Goal: Task Accomplishment & Management: Complete application form

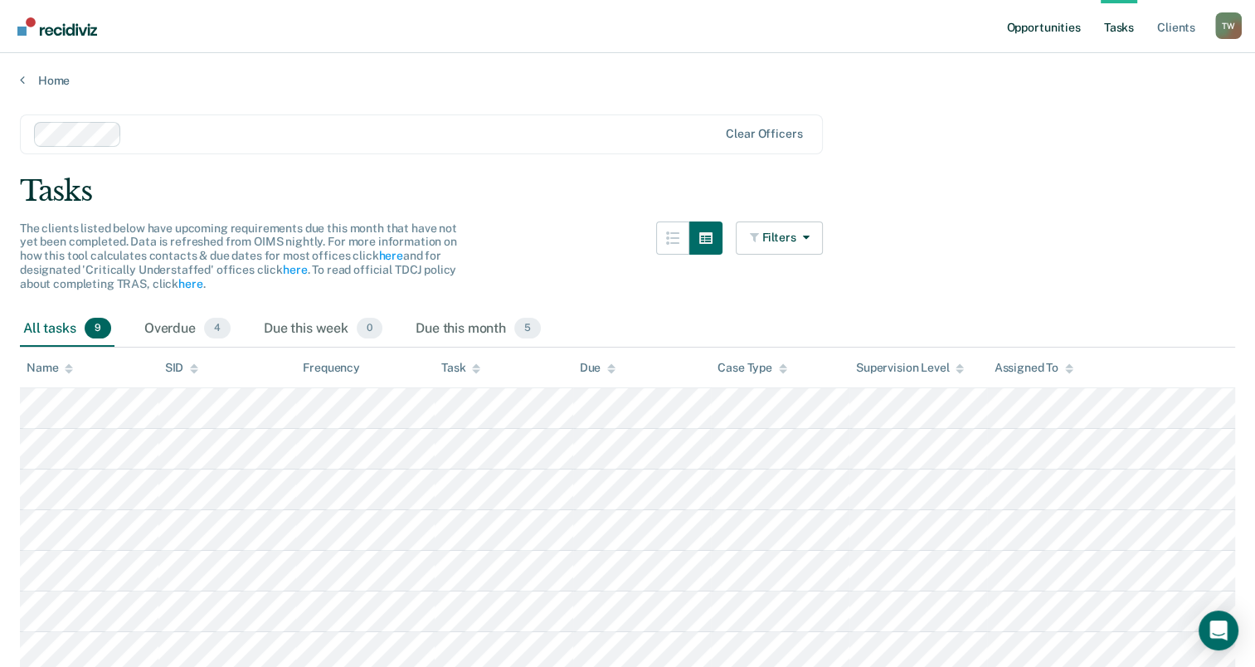
click at [1019, 25] on link "Opportunities" at bounding box center [1043, 26] width 80 height 53
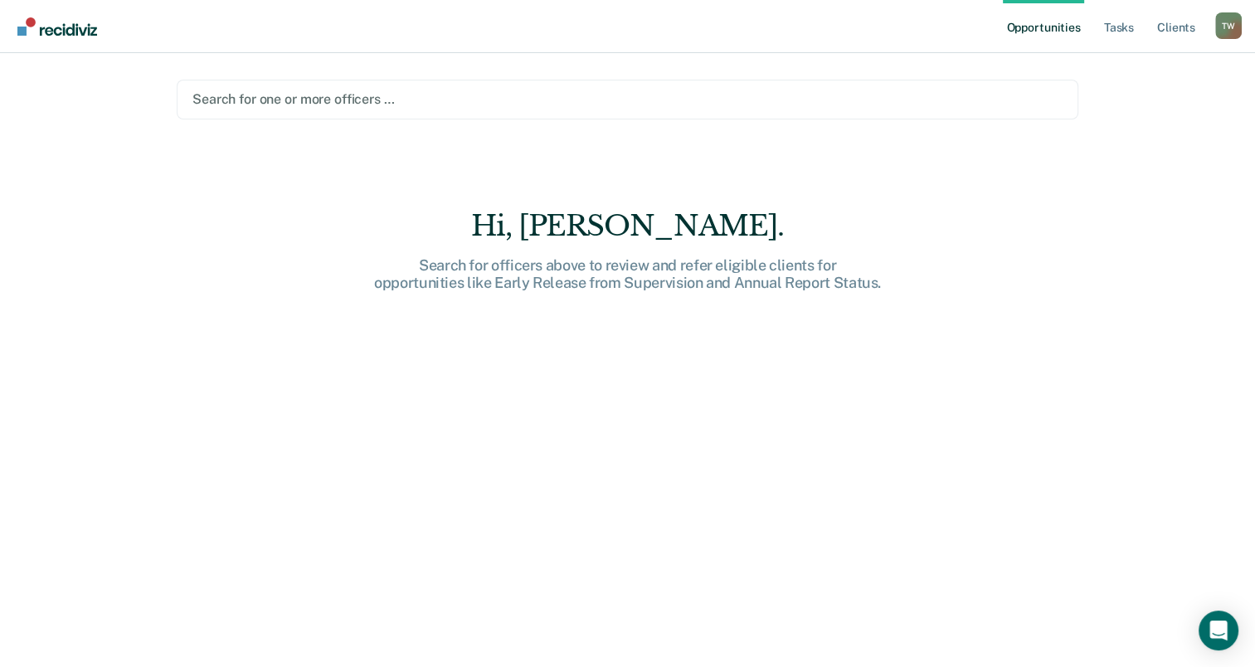
click at [309, 103] on div at bounding box center [627, 99] width 870 height 19
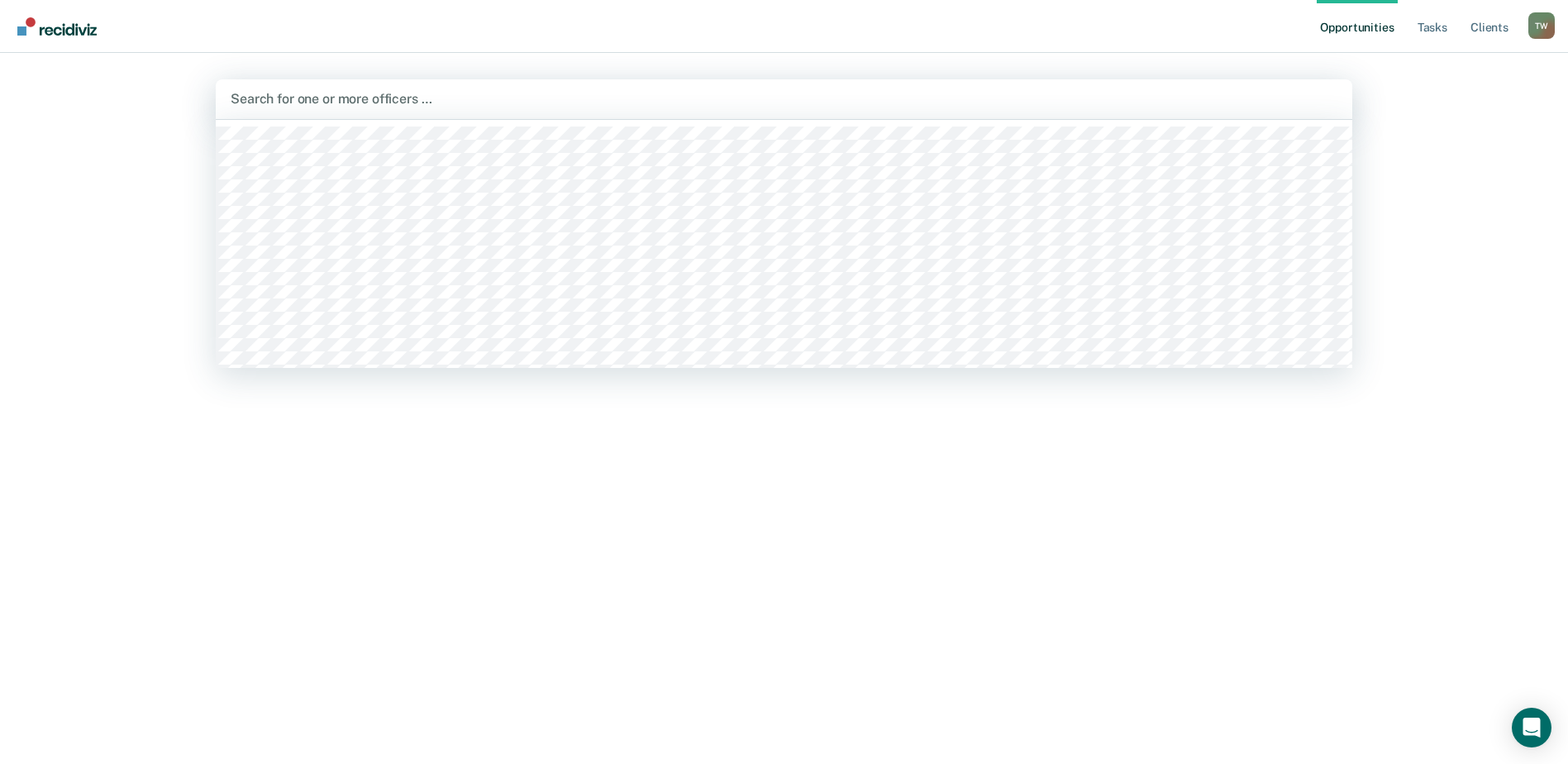
click at [391, 110] on div "Search for one or more officers …" at bounding box center [784, 99] width 1110 height 22
type input "zu"
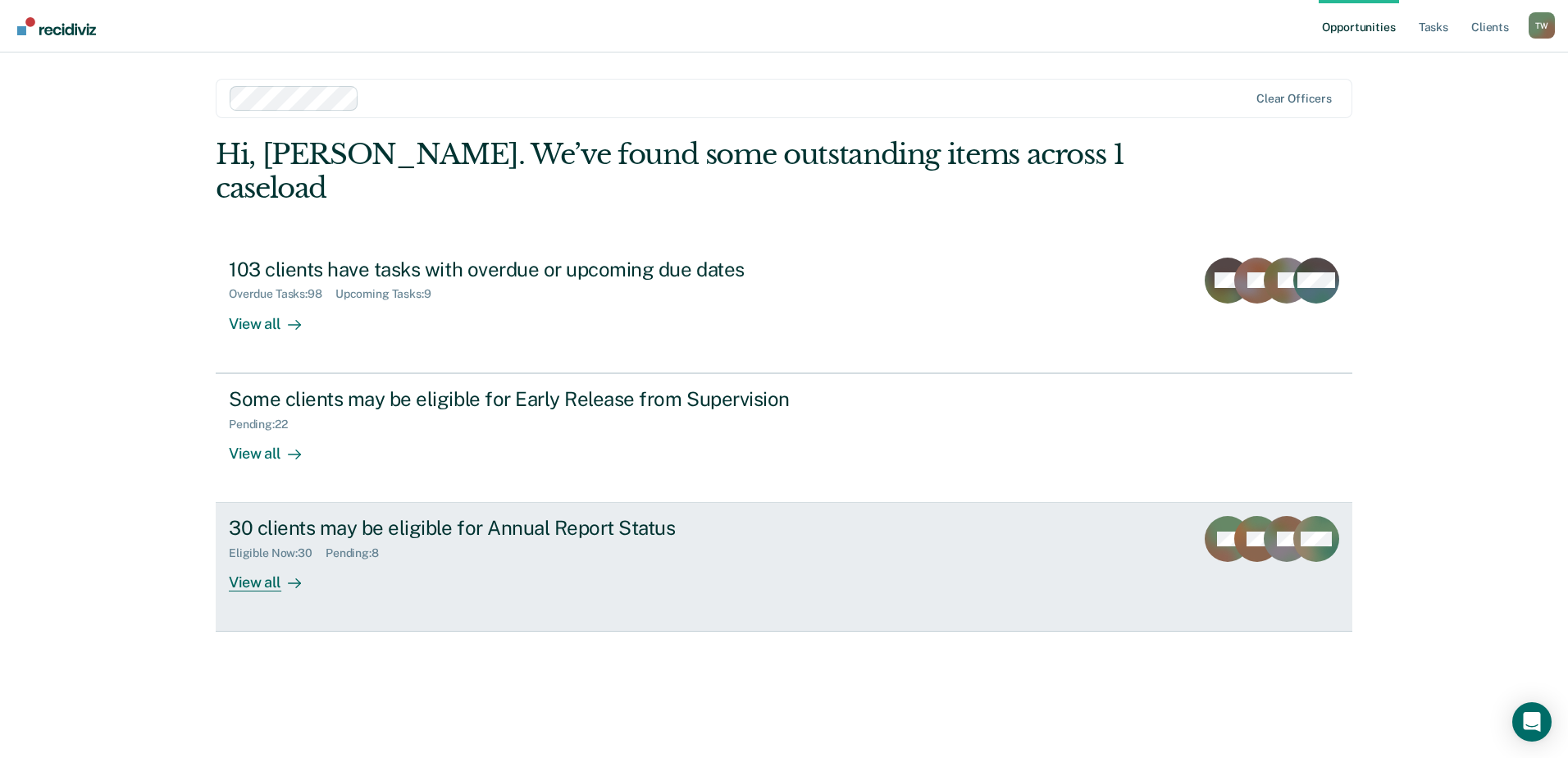
click at [411, 540] on div "Eligible Now : 30 Pending : 8" at bounding box center [516, 549] width 575 height 21
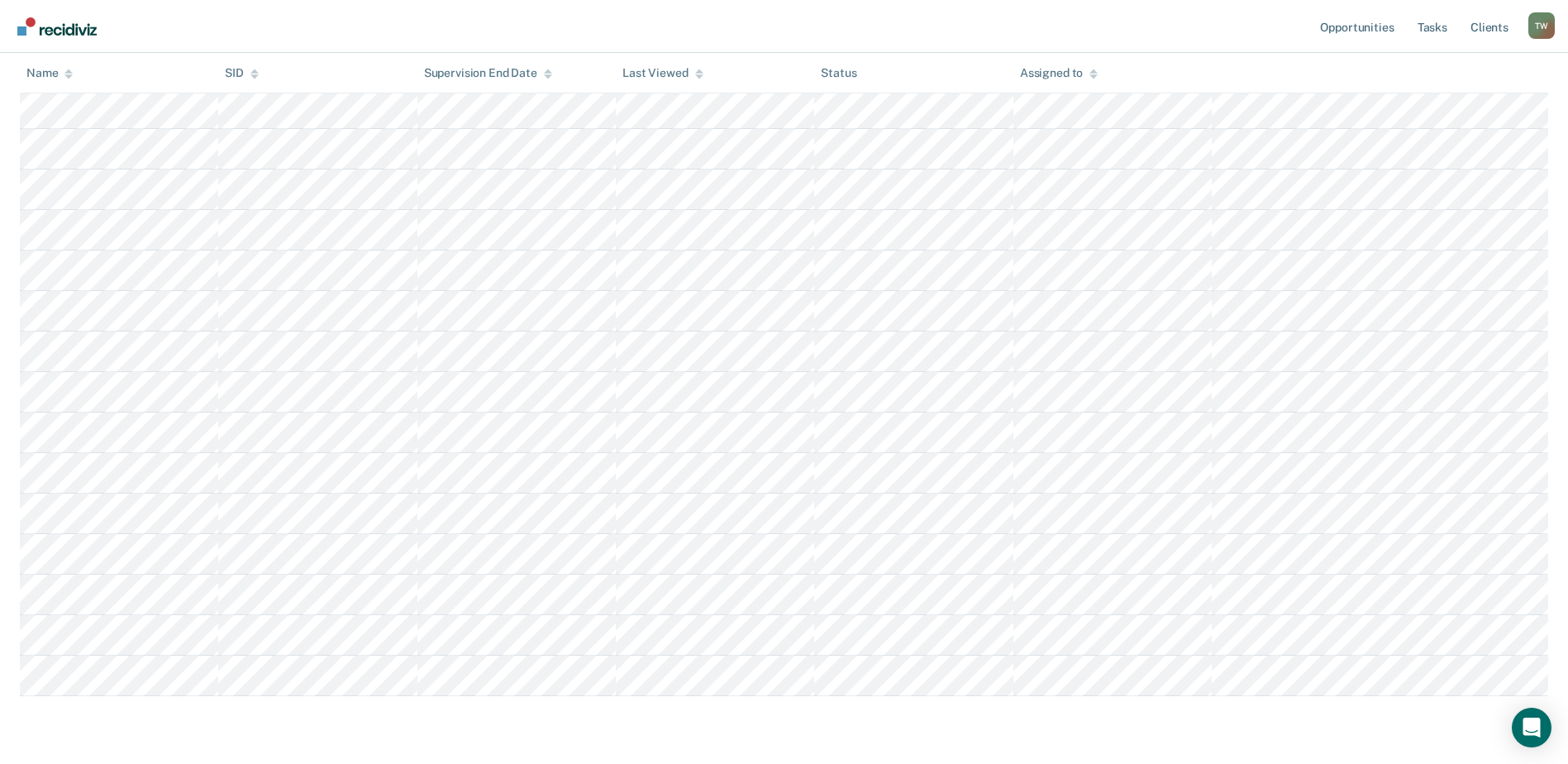
scroll to position [947, 0]
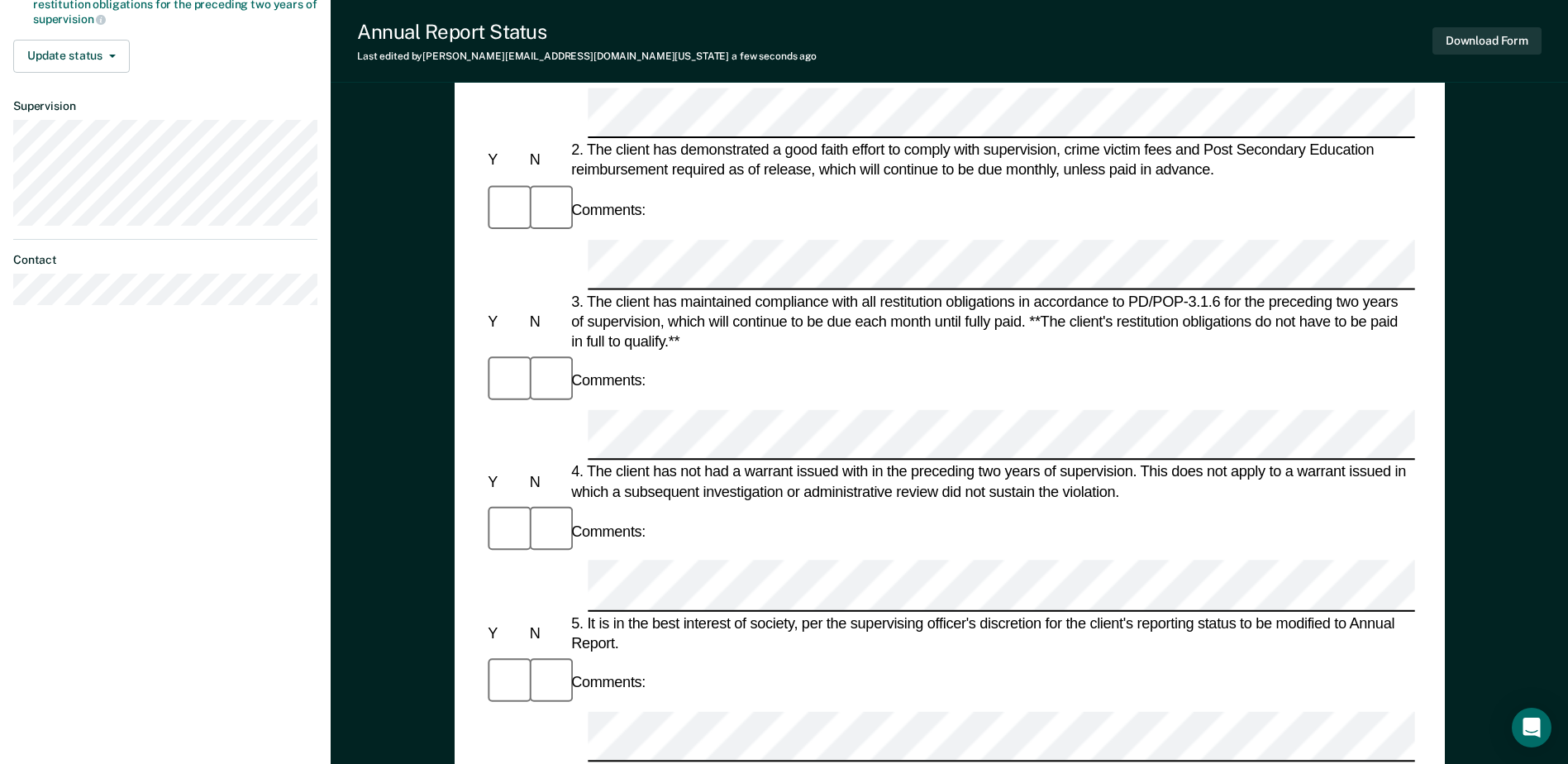
scroll to position [402, 0]
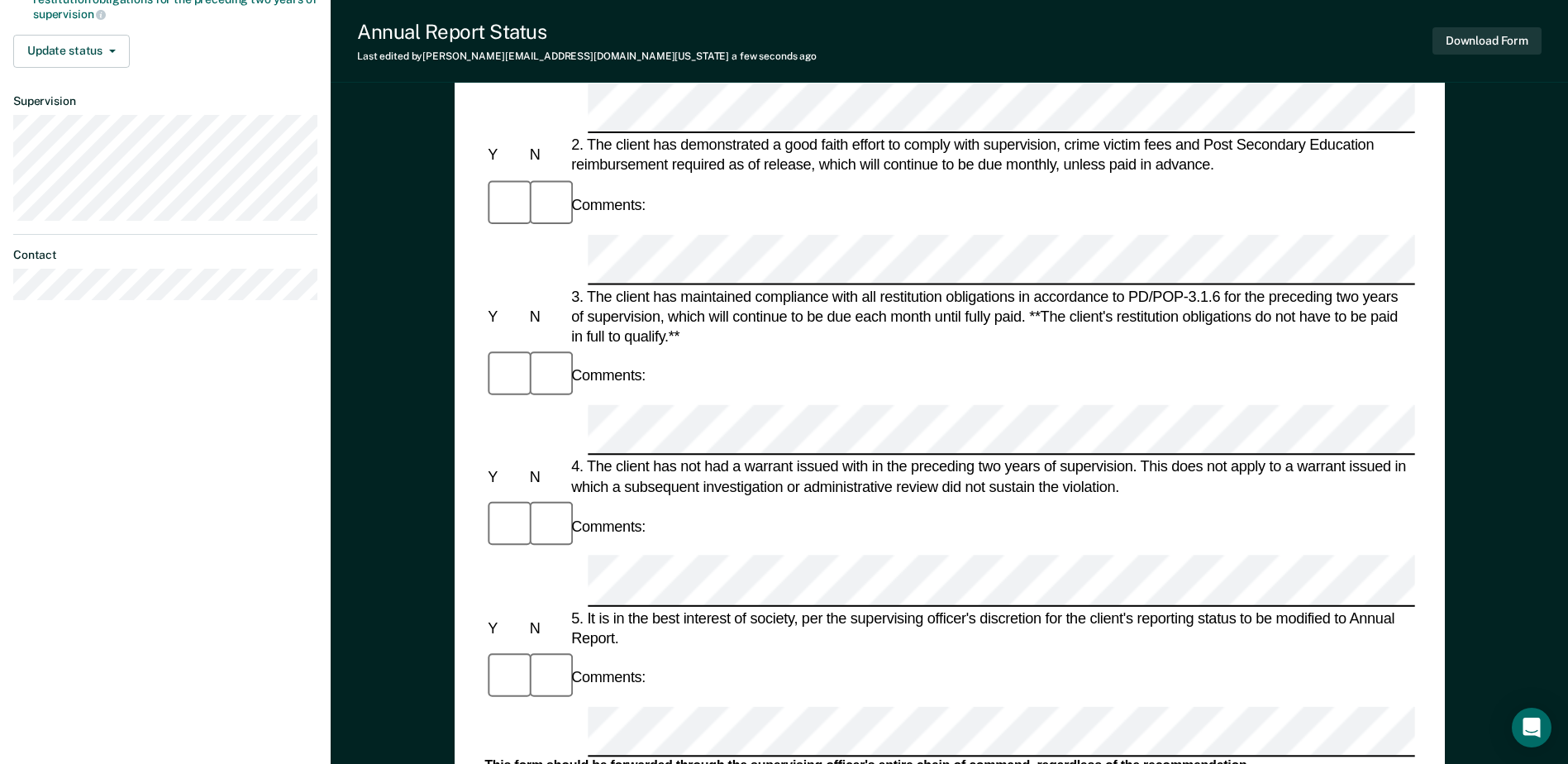
click at [4, 560] on div "[PERSON_NAME] T W Profile How it works Log Out Back DO Annual Report Status Eli…" at bounding box center [165, 338] width 331 height 1480
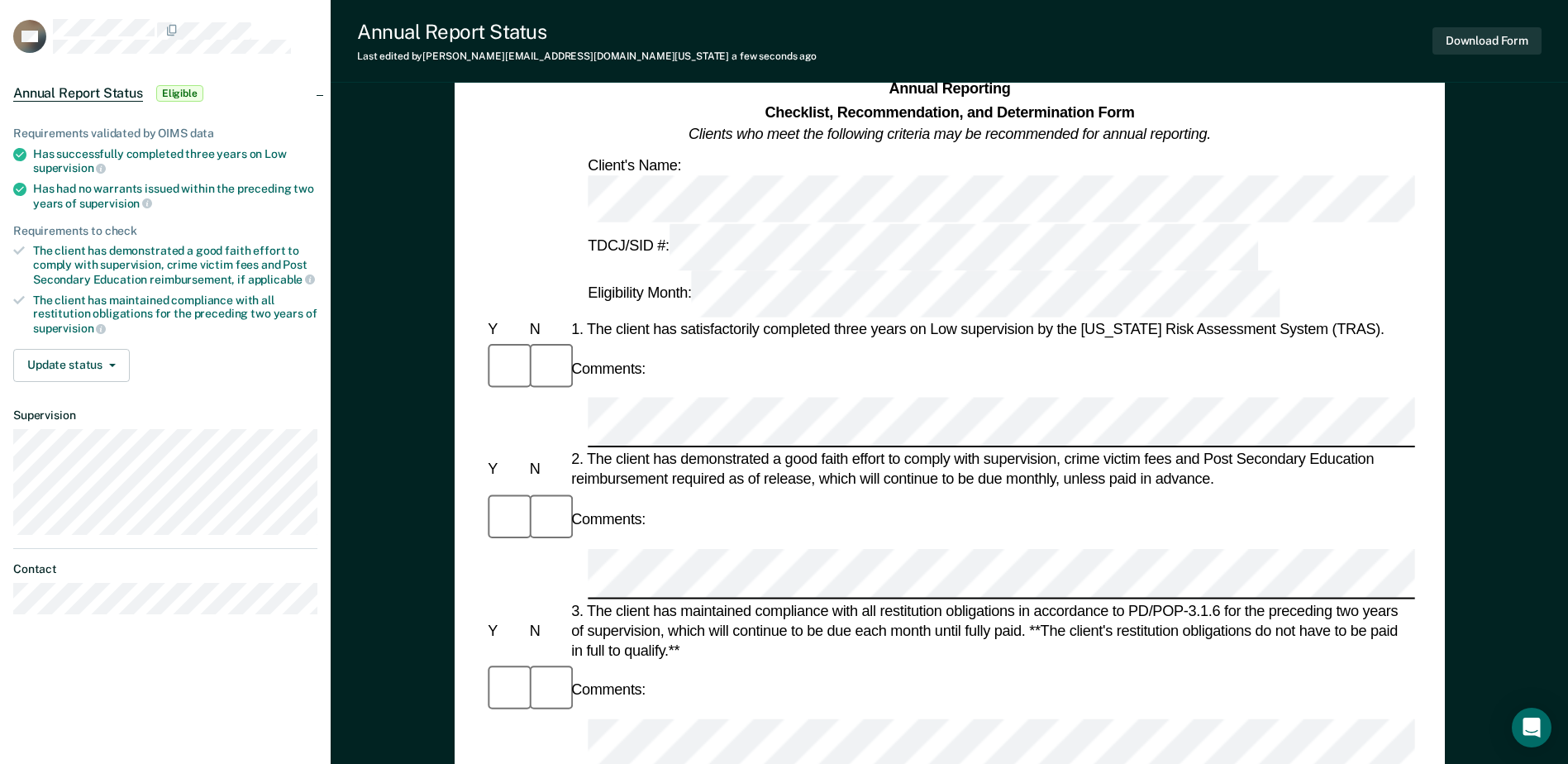
scroll to position [0, 0]
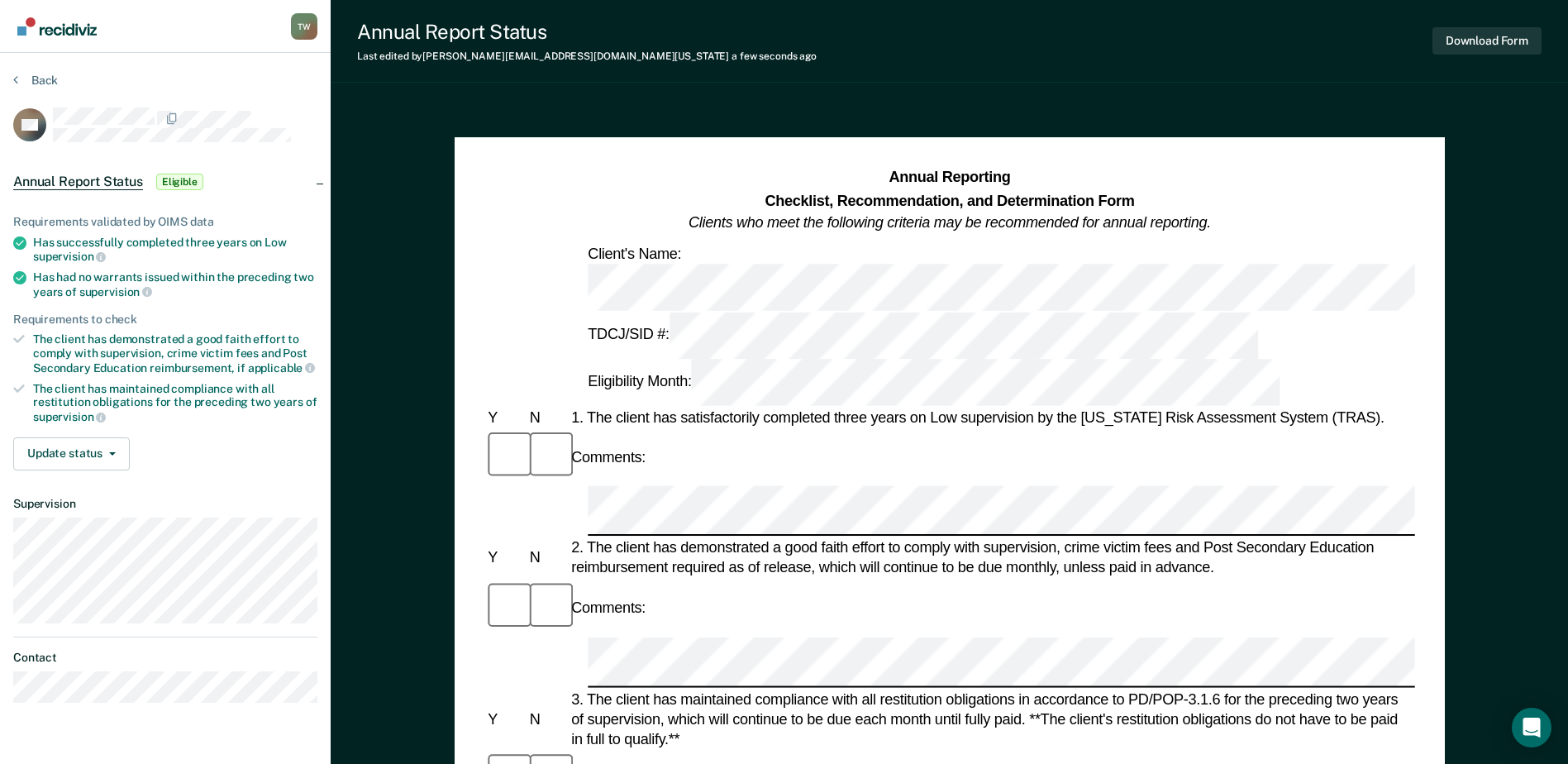
click at [85, 455] on button "Update status" at bounding box center [71, 453] width 117 height 33
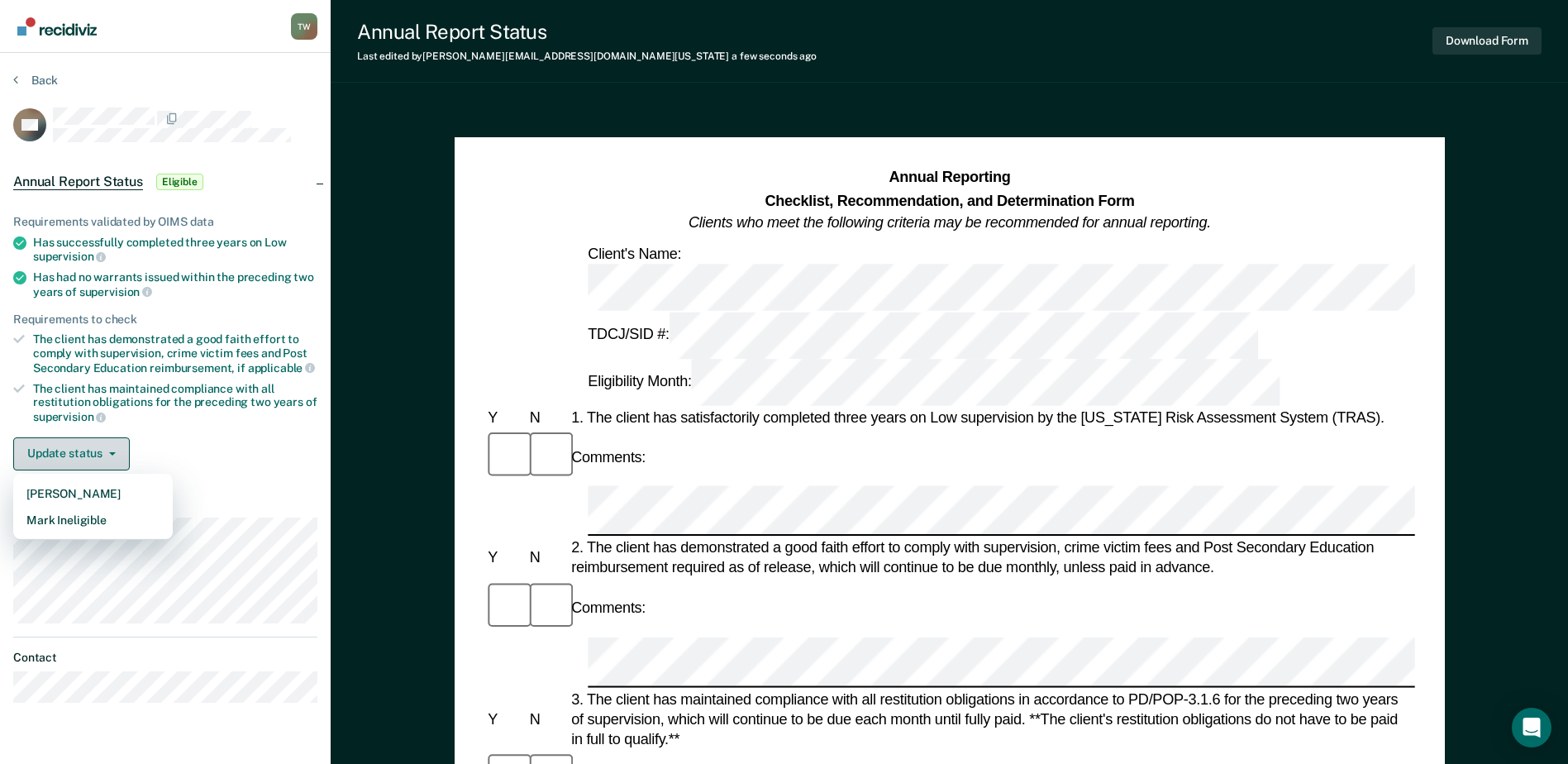
click at [85, 455] on button "Update status" at bounding box center [71, 453] width 117 height 33
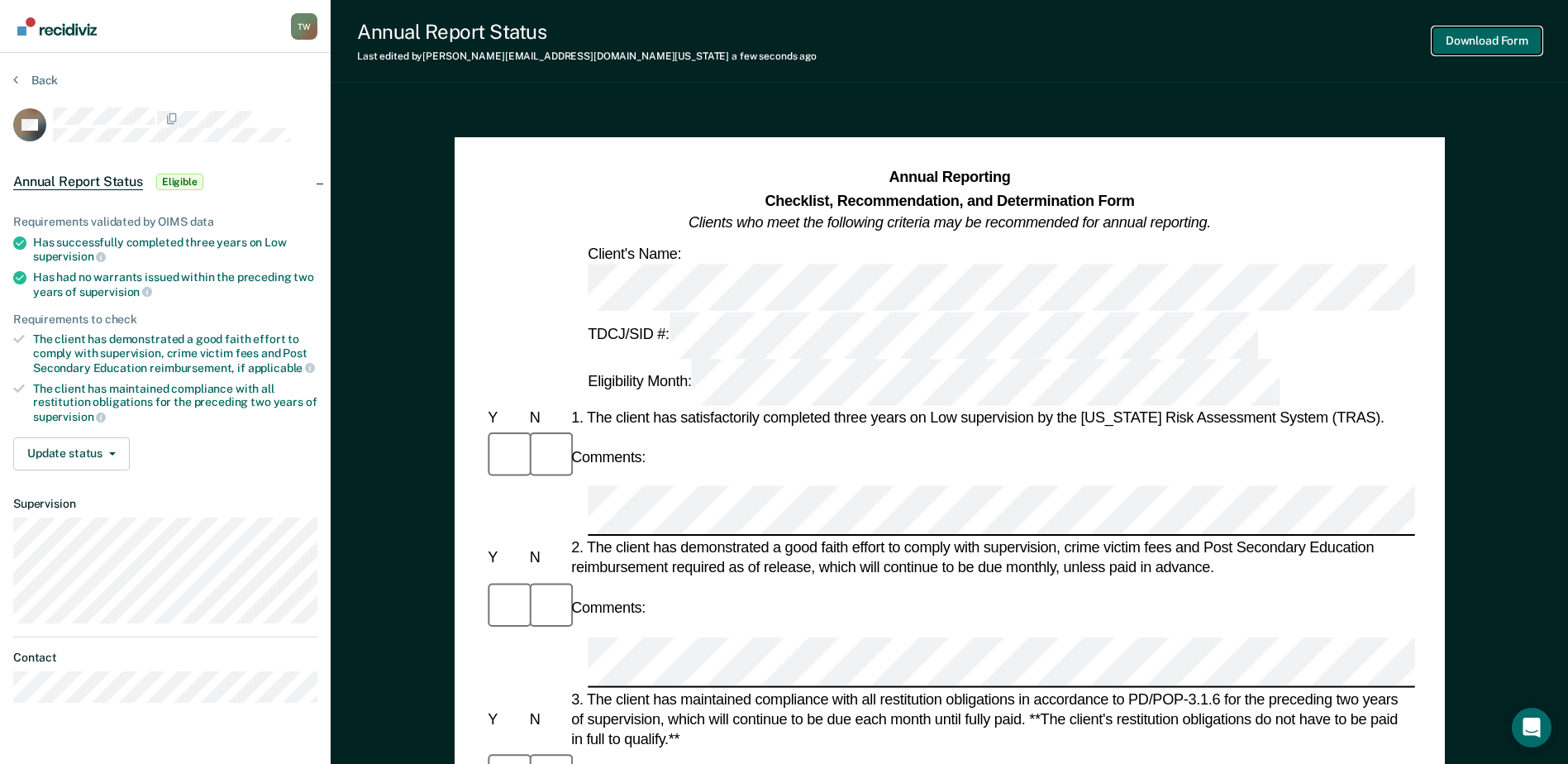
click at [1262, 41] on button "Download Form" at bounding box center [1487, 40] width 110 height 27
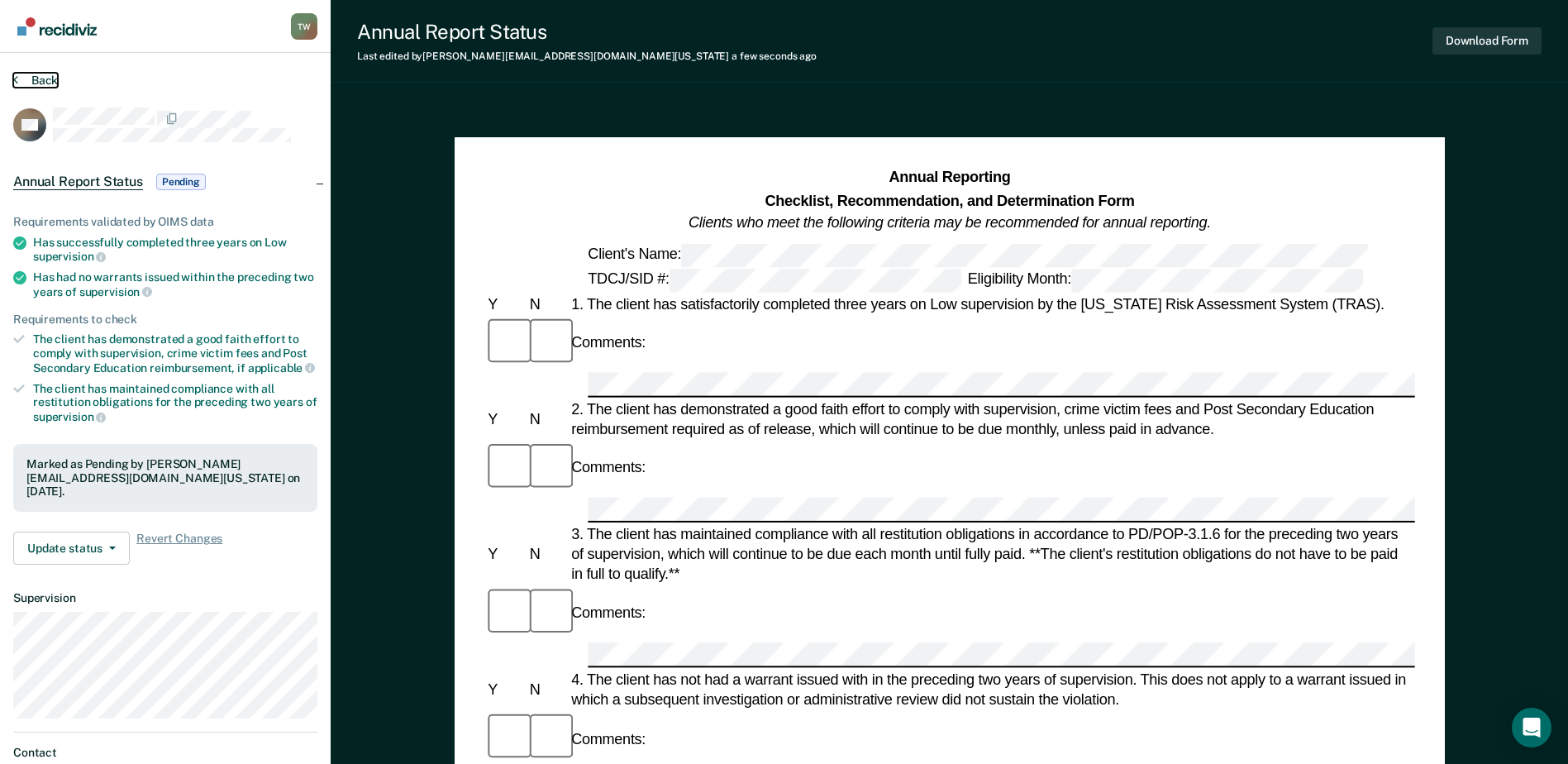
click at [44, 77] on button "Back" at bounding box center [35, 80] width 45 height 15
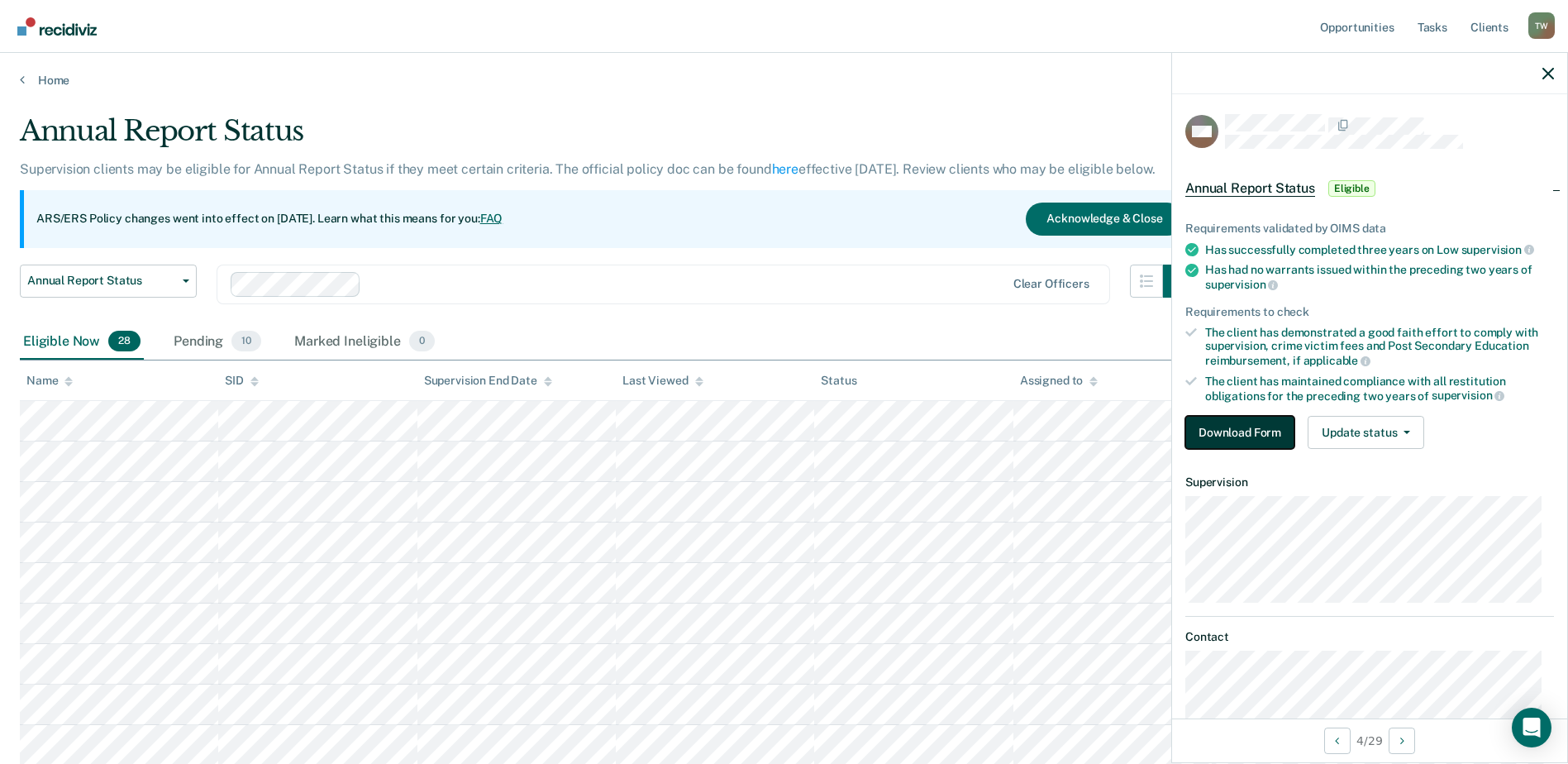
click at [1200, 429] on button "Download Form" at bounding box center [1240, 431] width 110 height 33
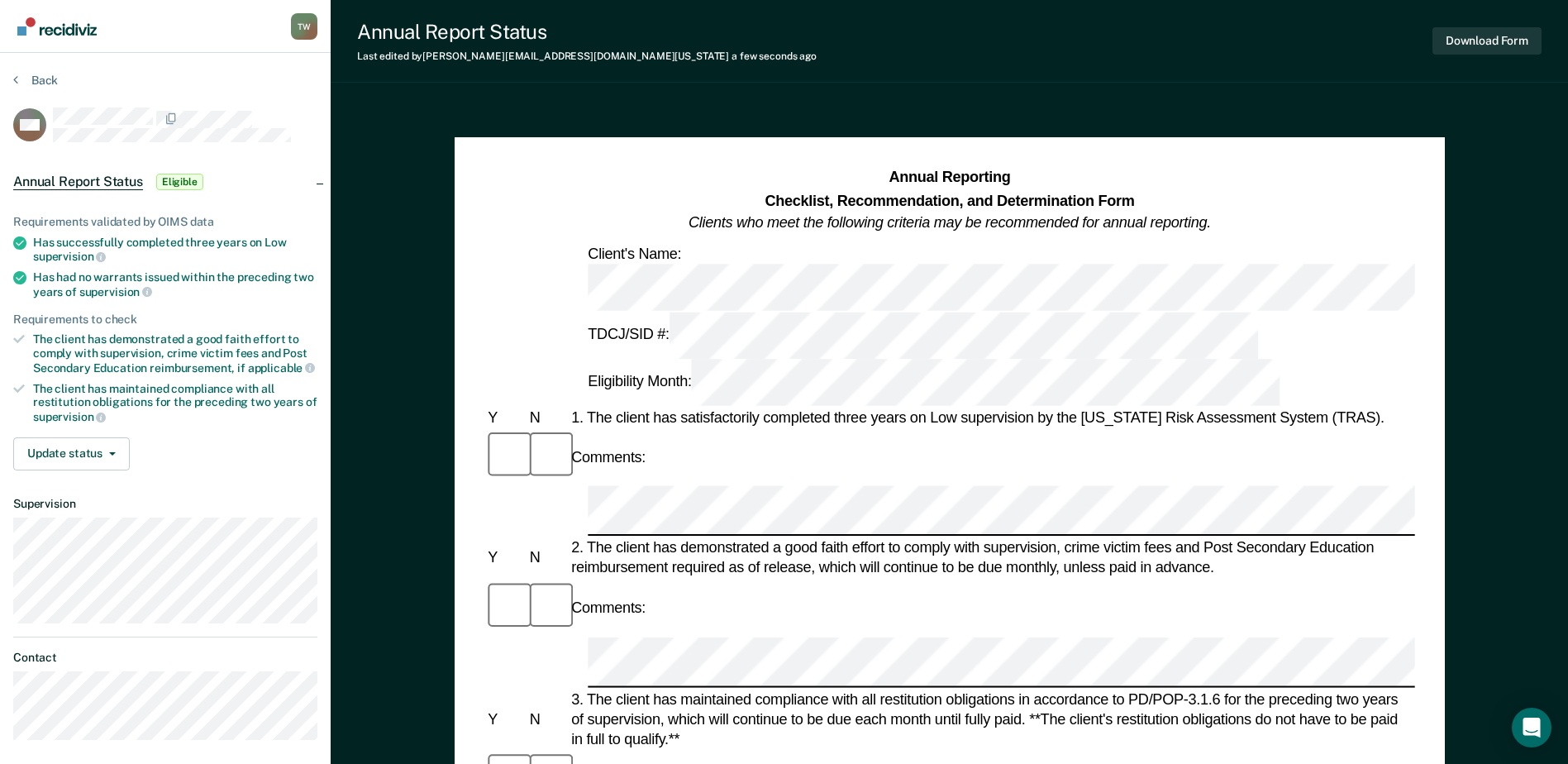
click at [583, 637] on div at bounding box center [948, 661] width 929 height 51
click at [1262, 40] on button "Download Form" at bounding box center [1487, 40] width 110 height 27
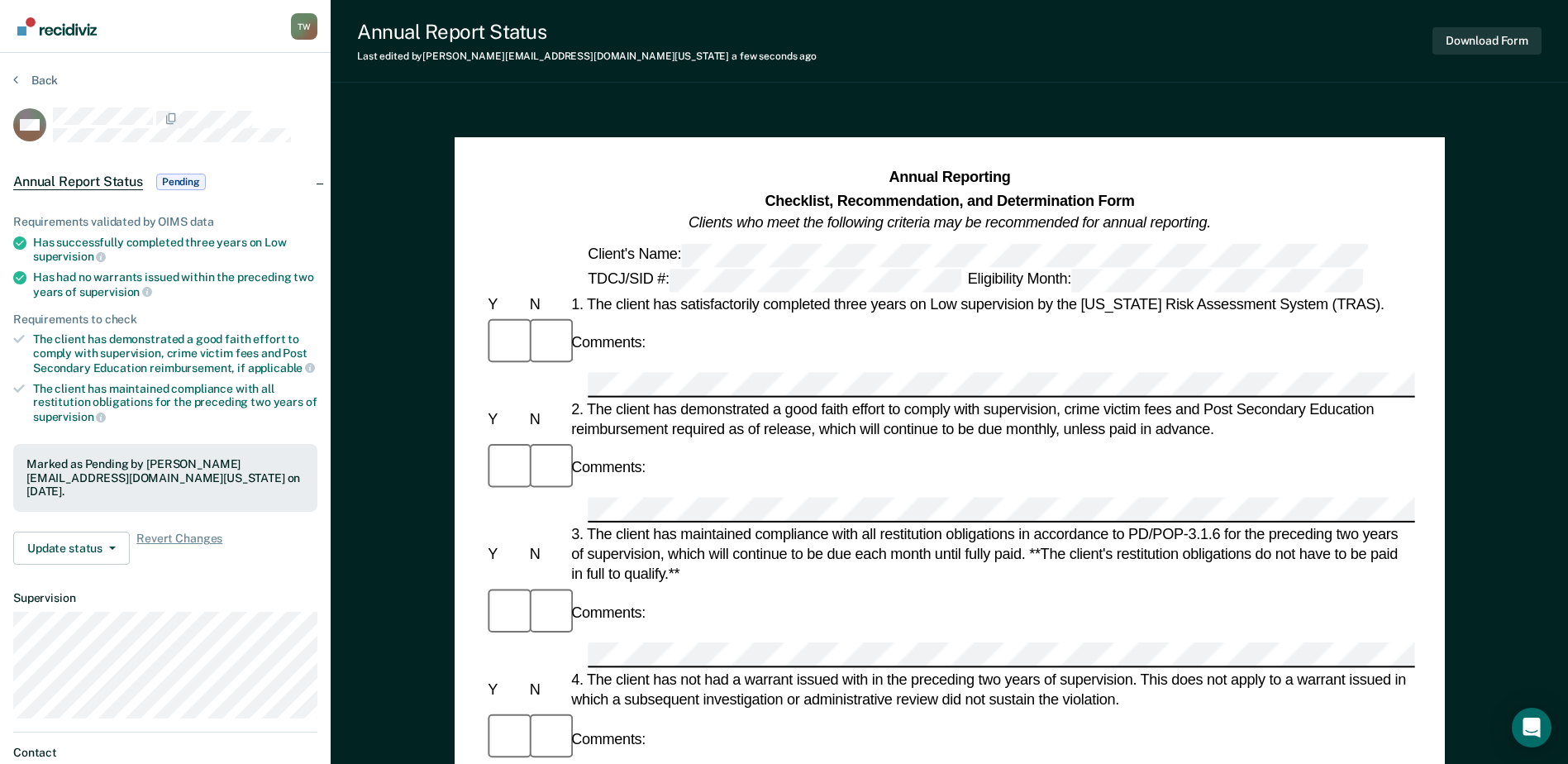
click at [37, 68] on section "Back MM Annual Report Status Pending Requirements validated by OIMS data Has su…" at bounding box center [165, 460] width 331 height 815
click at [37, 73] on button "Back" at bounding box center [35, 80] width 45 height 15
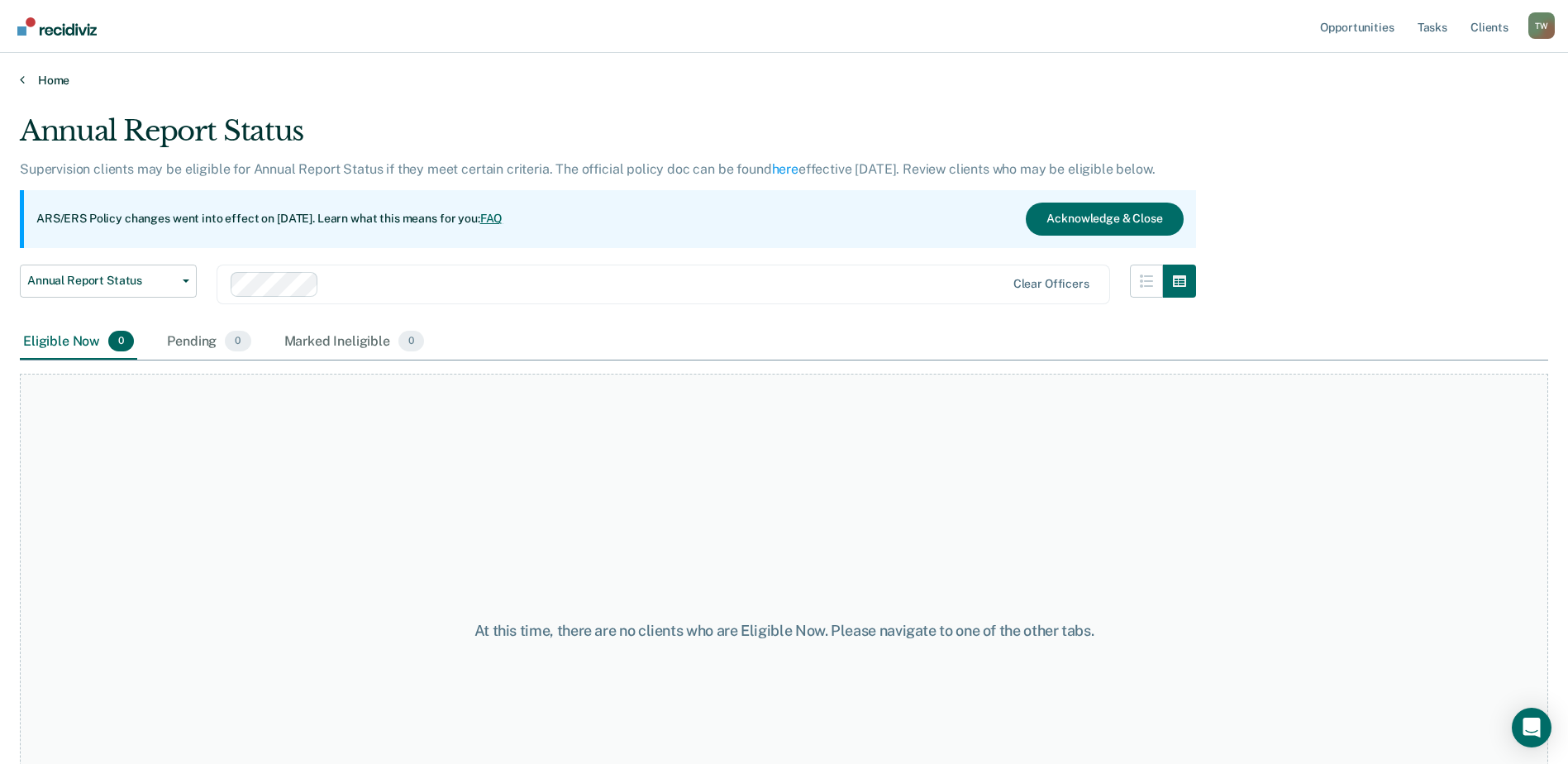
click at [56, 82] on link "Home" at bounding box center [784, 80] width 1528 height 15
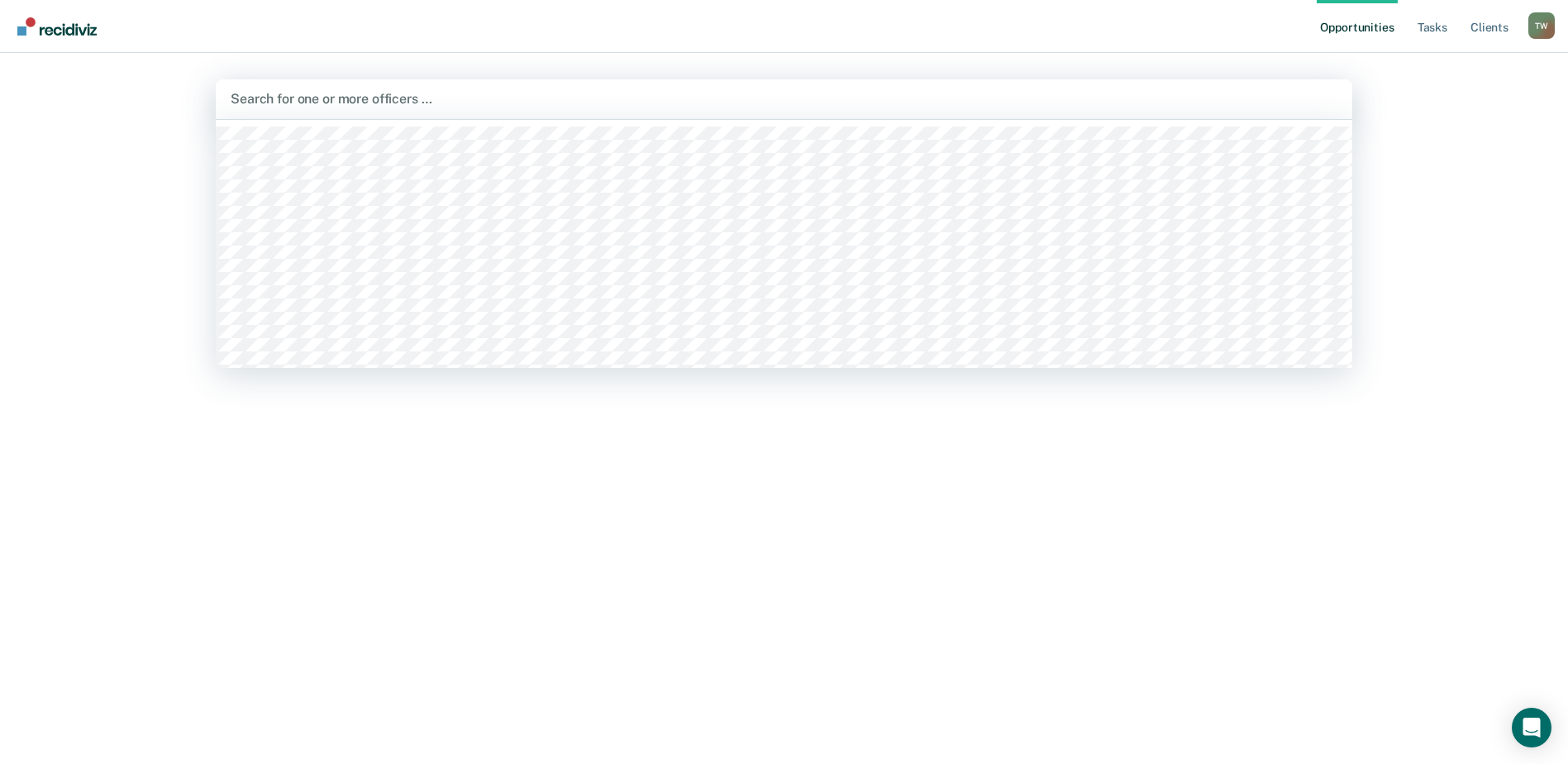
click at [306, 97] on div at bounding box center [783, 99] width 1107 height 19
type input "a"
type input "z"
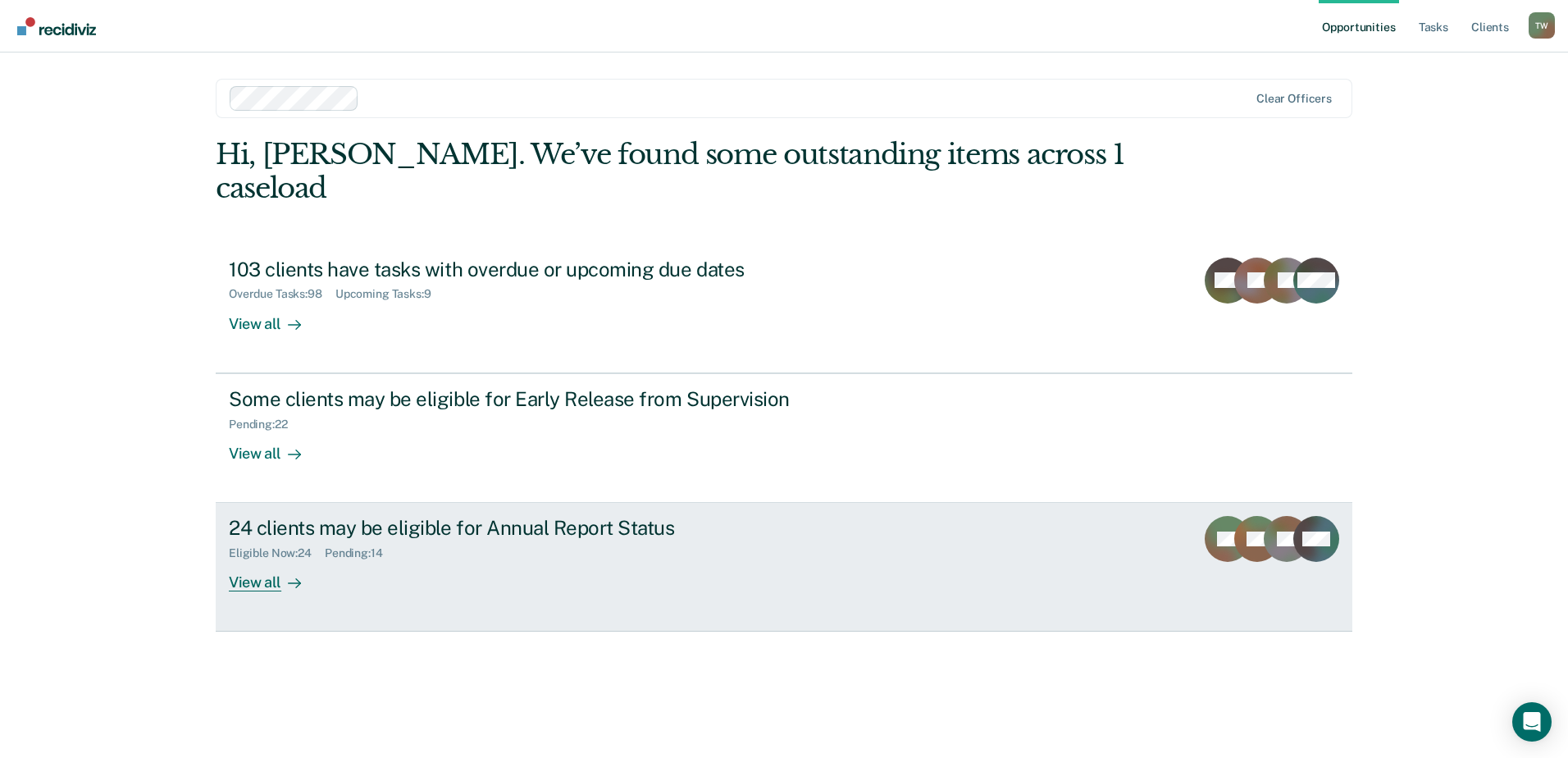
click at [259, 560] on div "View all" at bounding box center [274, 576] width 92 height 32
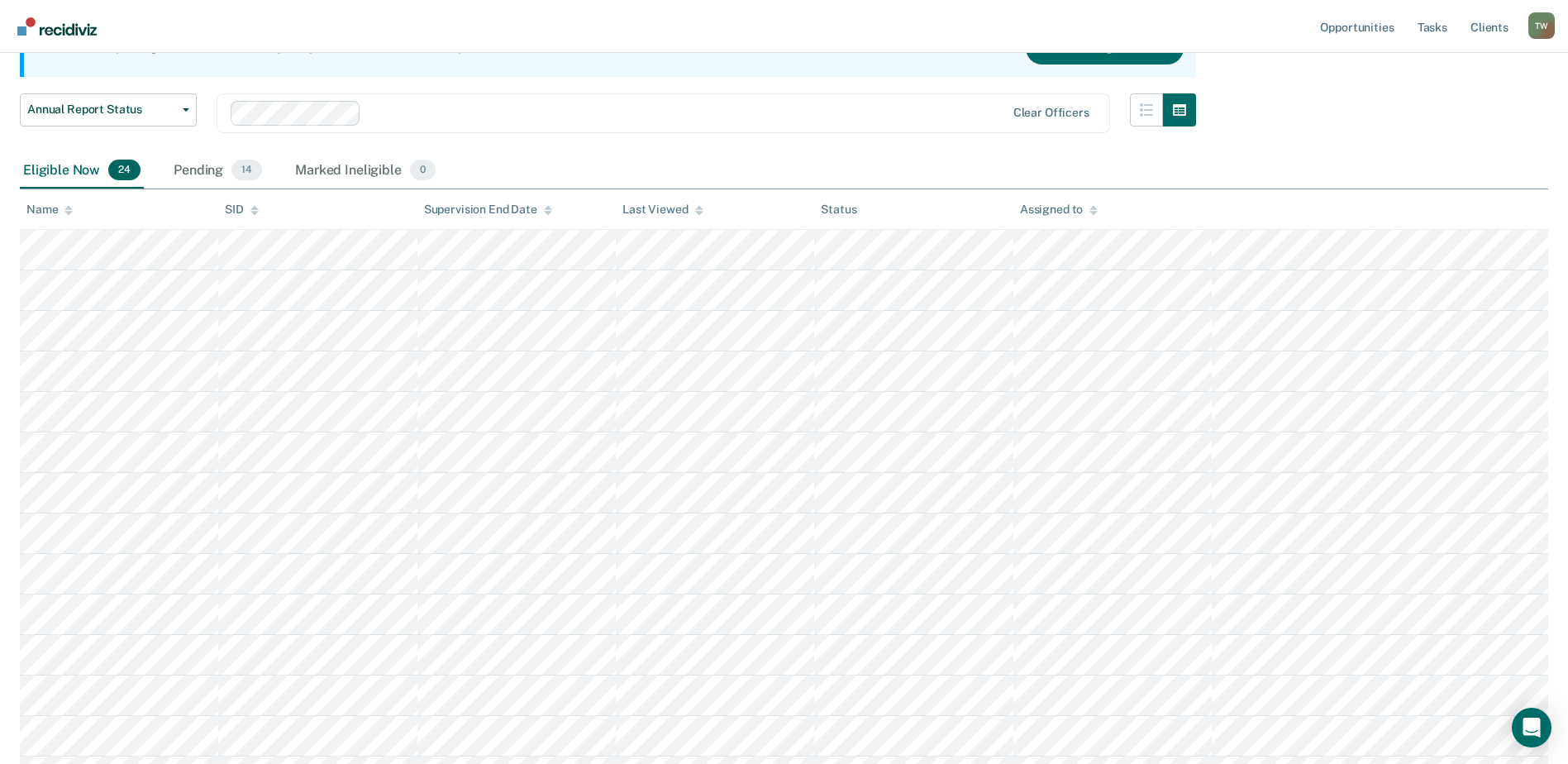
scroll to position [722, 0]
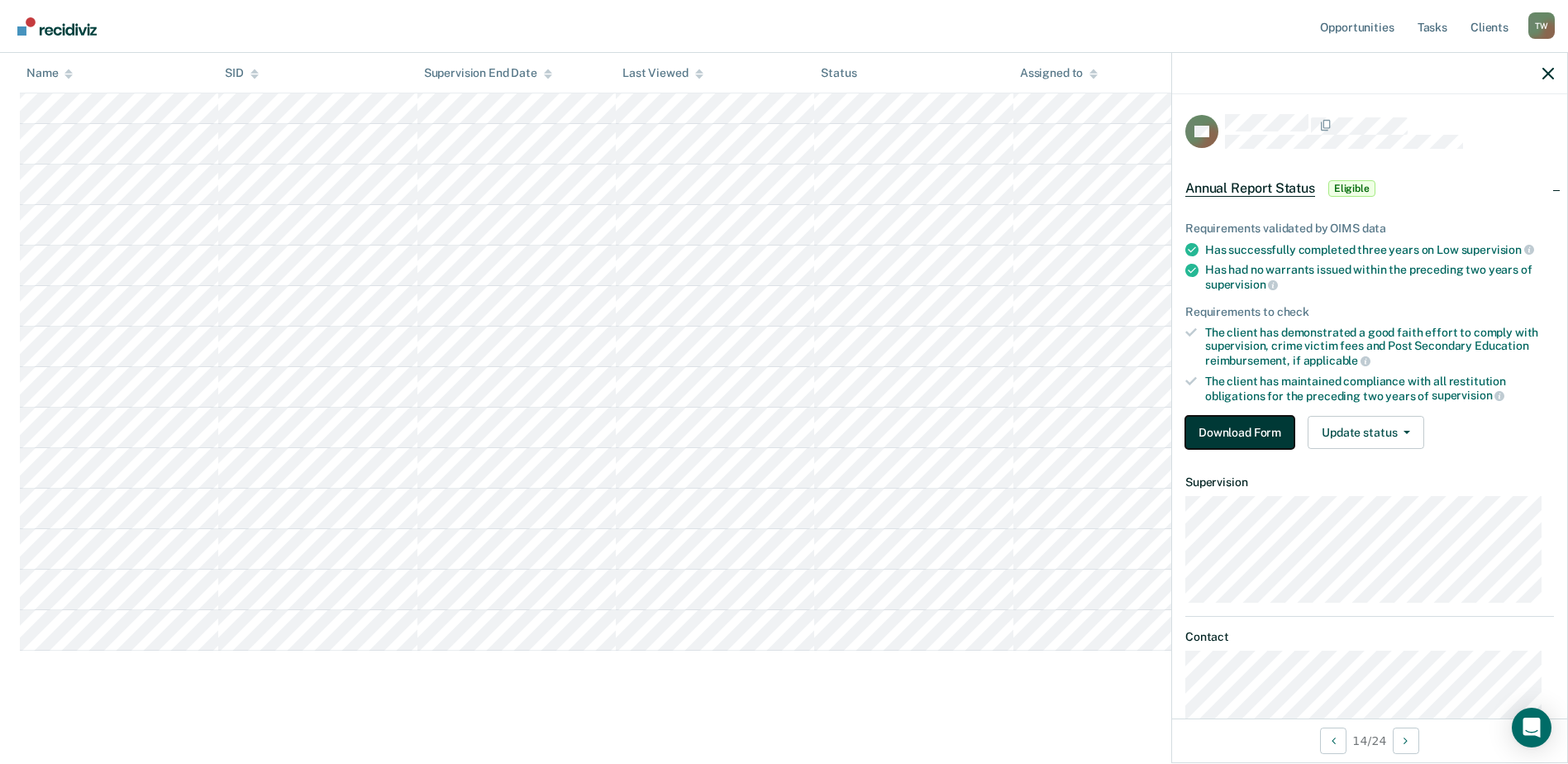
click at [1226, 423] on button "Download Form" at bounding box center [1240, 431] width 110 height 33
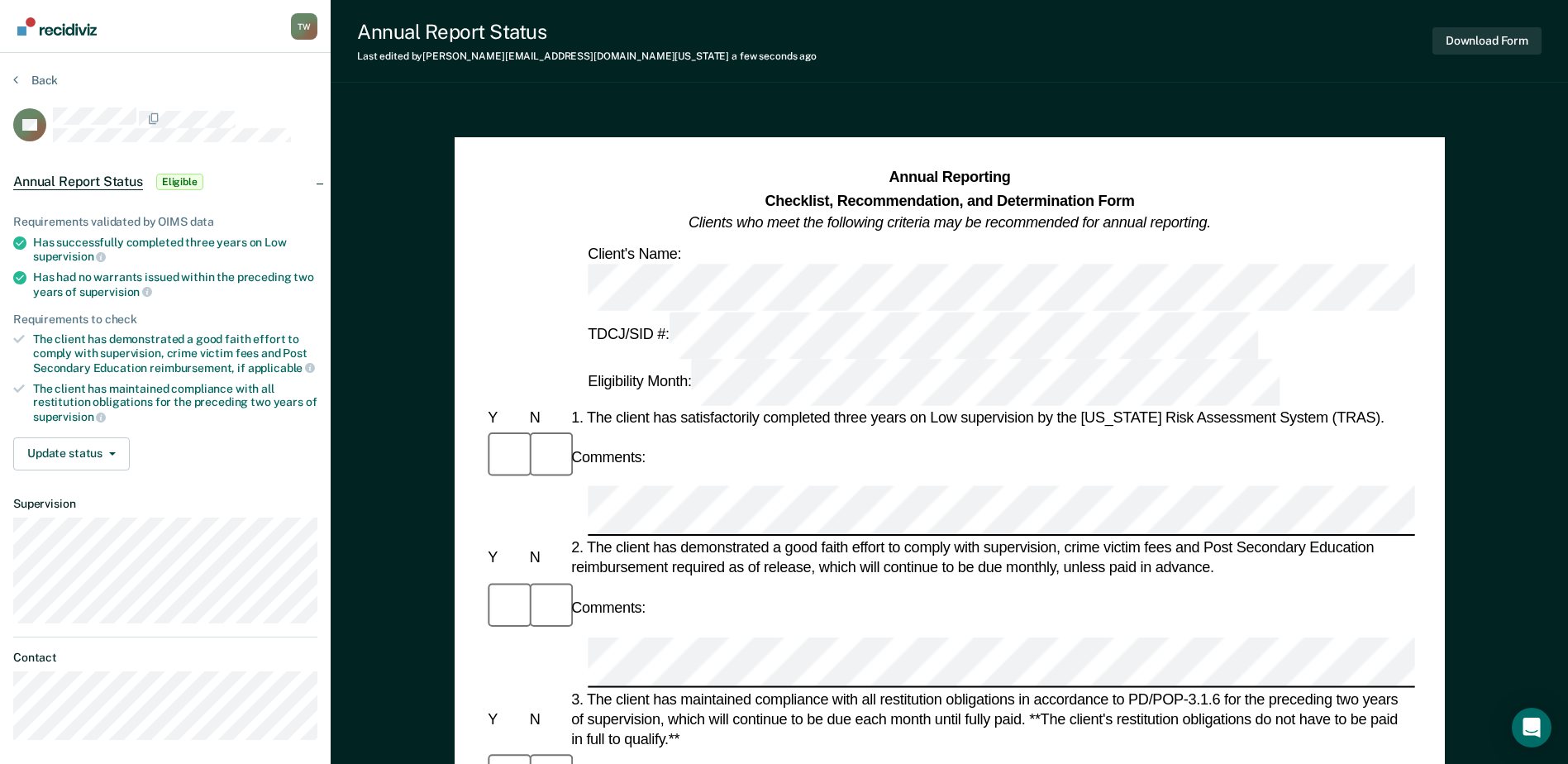
click at [809, 663] on div "Comments:" at bounding box center [948, 778] width 929 height 56
click at [177, 46] on nav "[PERSON_NAME] T W Profile How it works Log Out" at bounding box center [165, 26] width 331 height 53
click at [1262, 44] on button "Download Form" at bounding box center [1487, 40] width 110 height 27
click at [298, 32] on div "T W" at bounding box center [304, 26] width 27 height 27
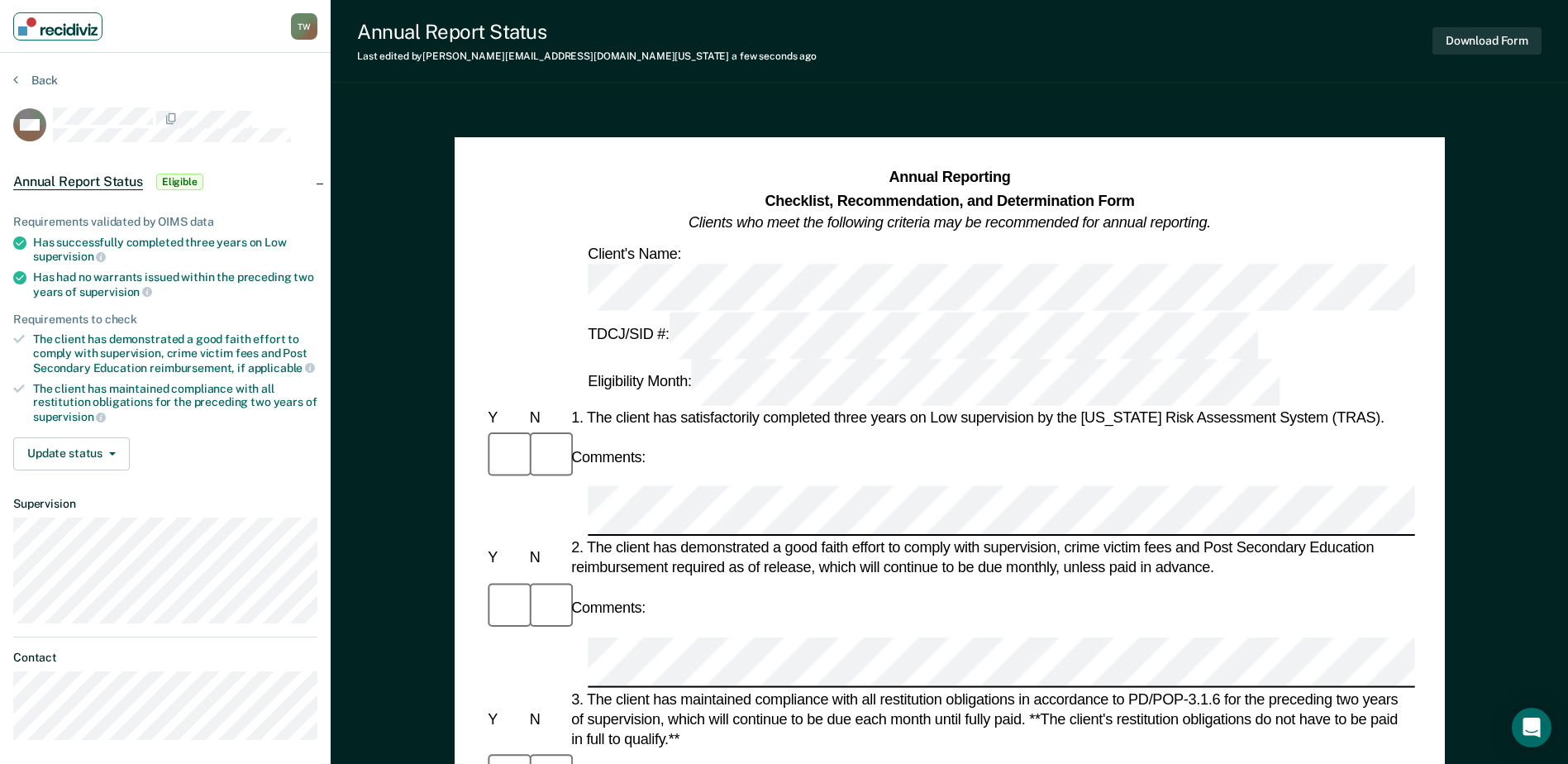
click at [21, 27] on img "Main navigation" at bounding box center [58, 26] width 80 height 18
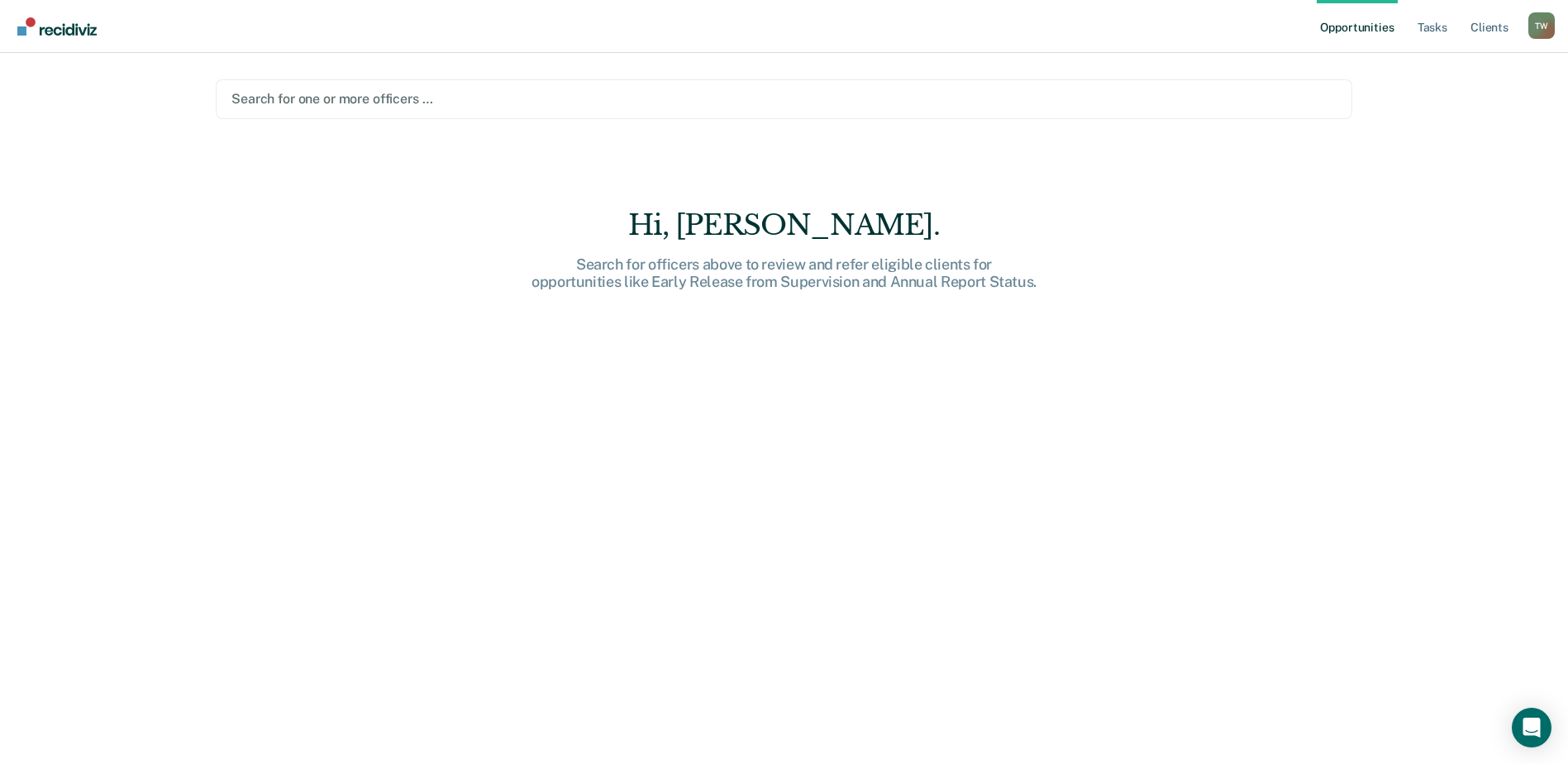
click at [1015, 115] on div "Search for one or more officers …" at bounding box center [784, 100] width 1137 height 40
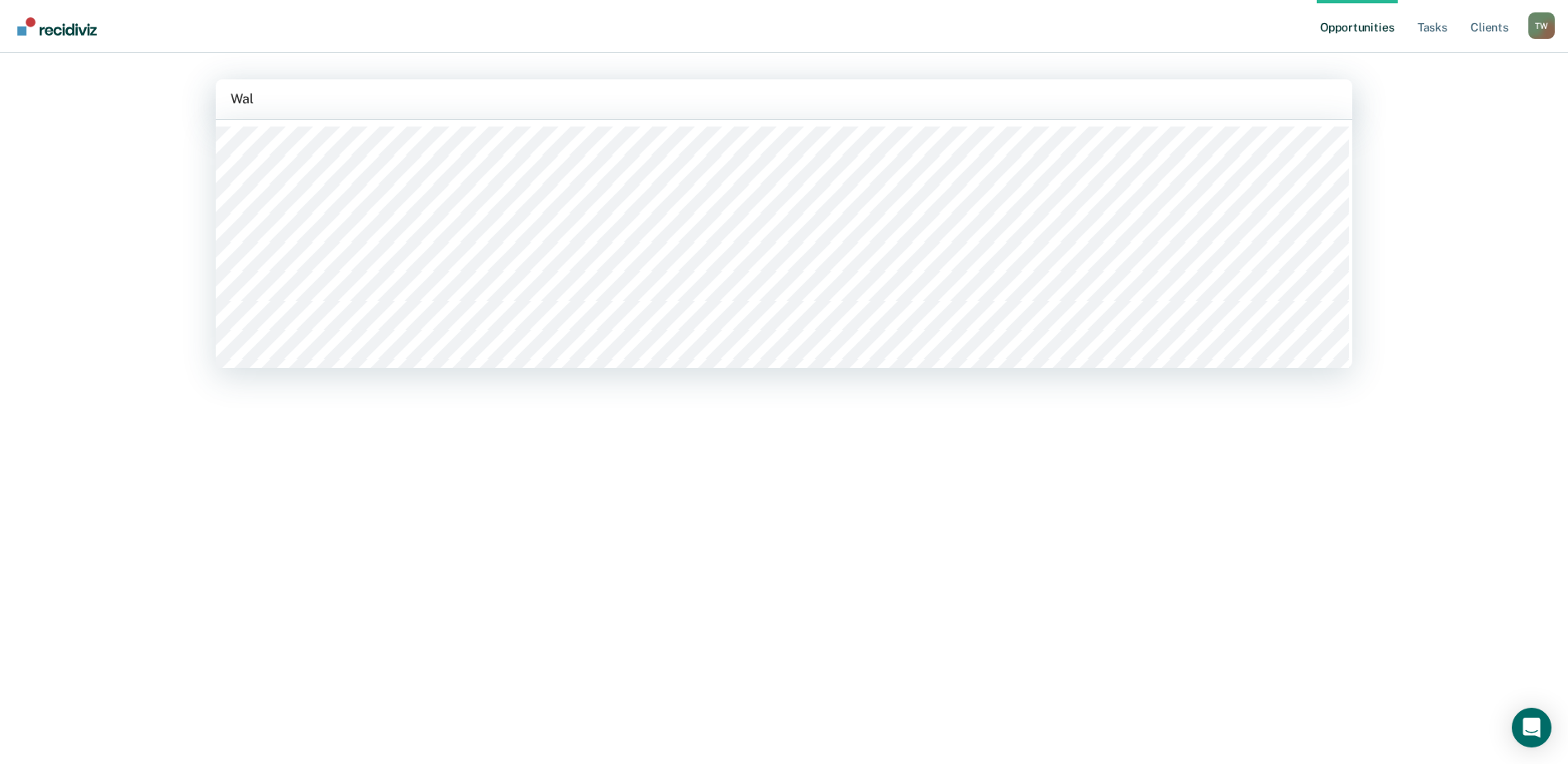
type input "Wall"
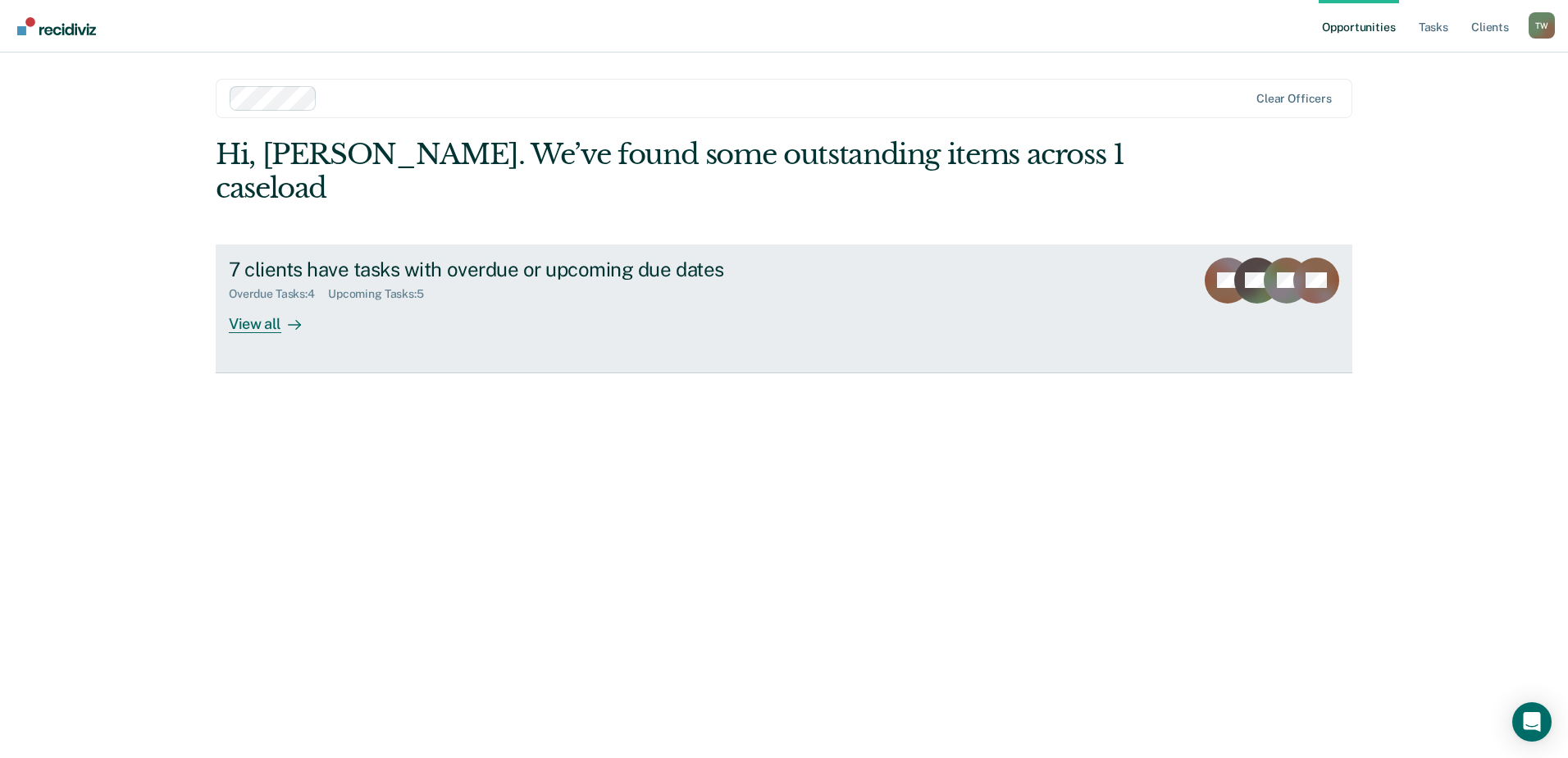
click at [297, 318] on icon at bounding box center [294, 324] width 13 height 13
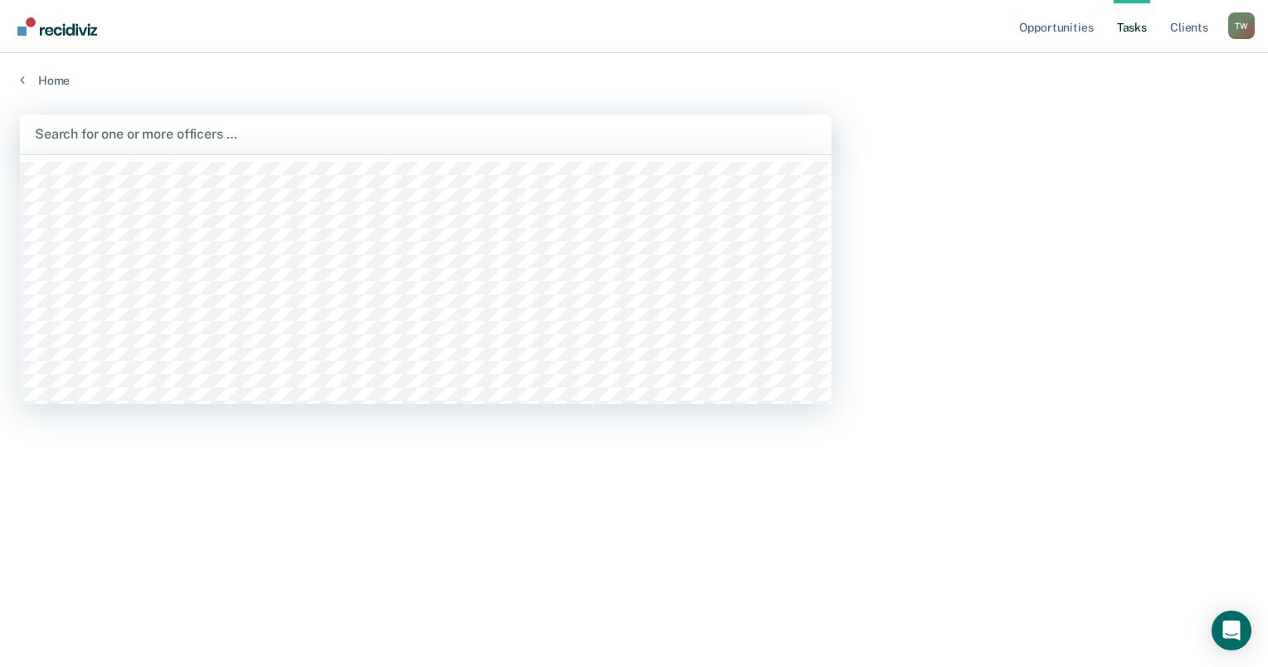
click at [147, 132] on div at bounding box center [425, 133] width 781 height 19
type input "wall"
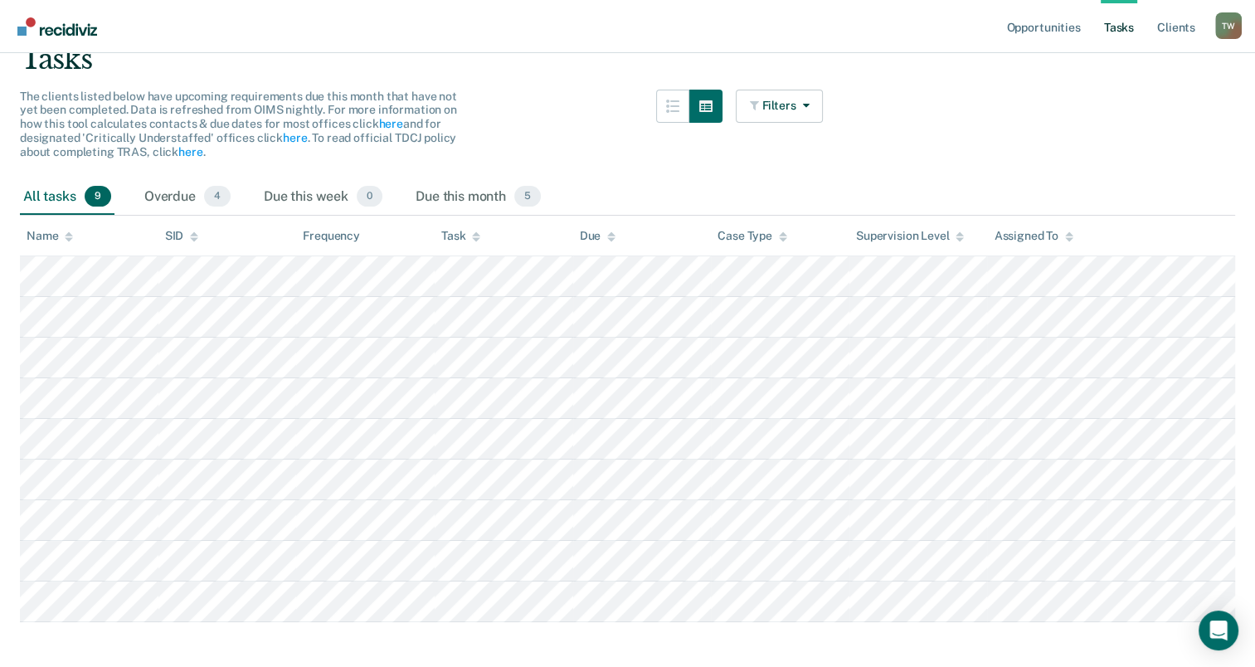
scroll to position [120, 0]
